Goal: Check status: Check status

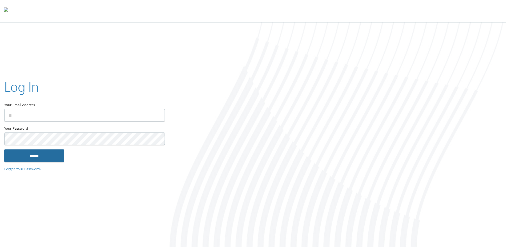
type input "**********"
click at [43, 155] on input "******" at bounding box center [34, 155] width 60 height 13
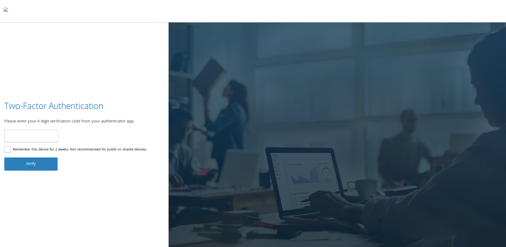
click at [29, 139] on input "number" at bounding box center [31, 135] width 54 height 13
type input "******"
